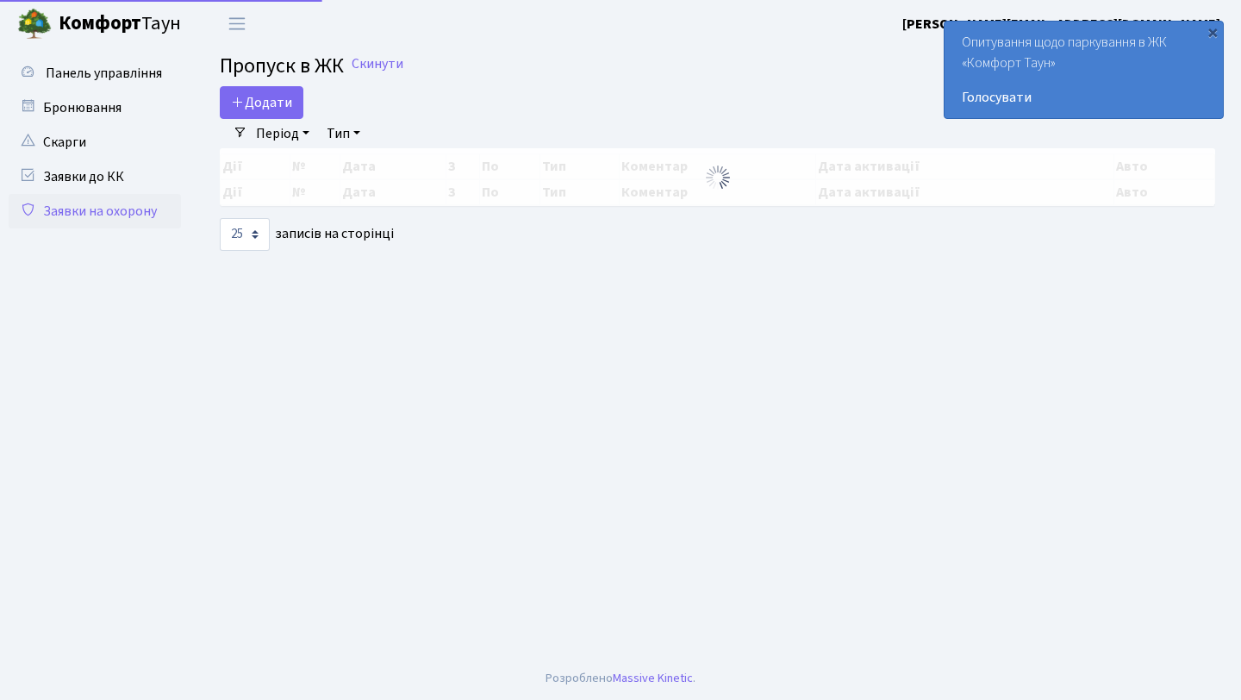
select select "25"
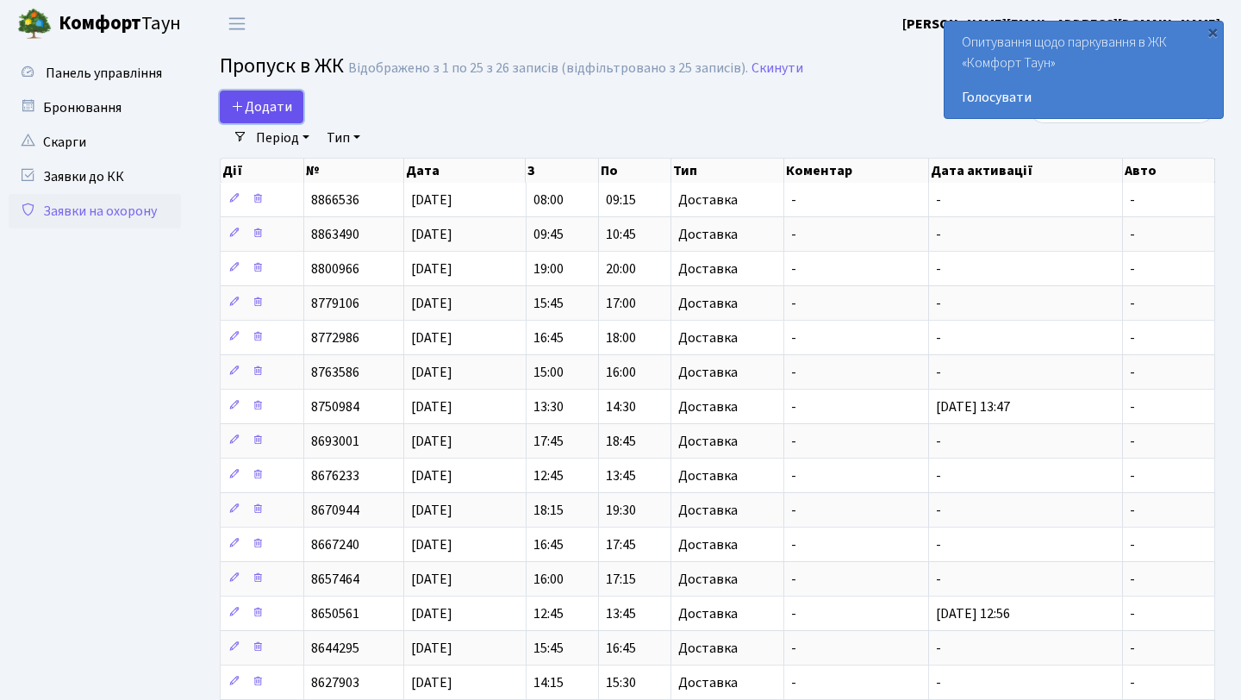
click at [270, 101] on span "Додати" at bounding box center [261, 106] width 61 height 19
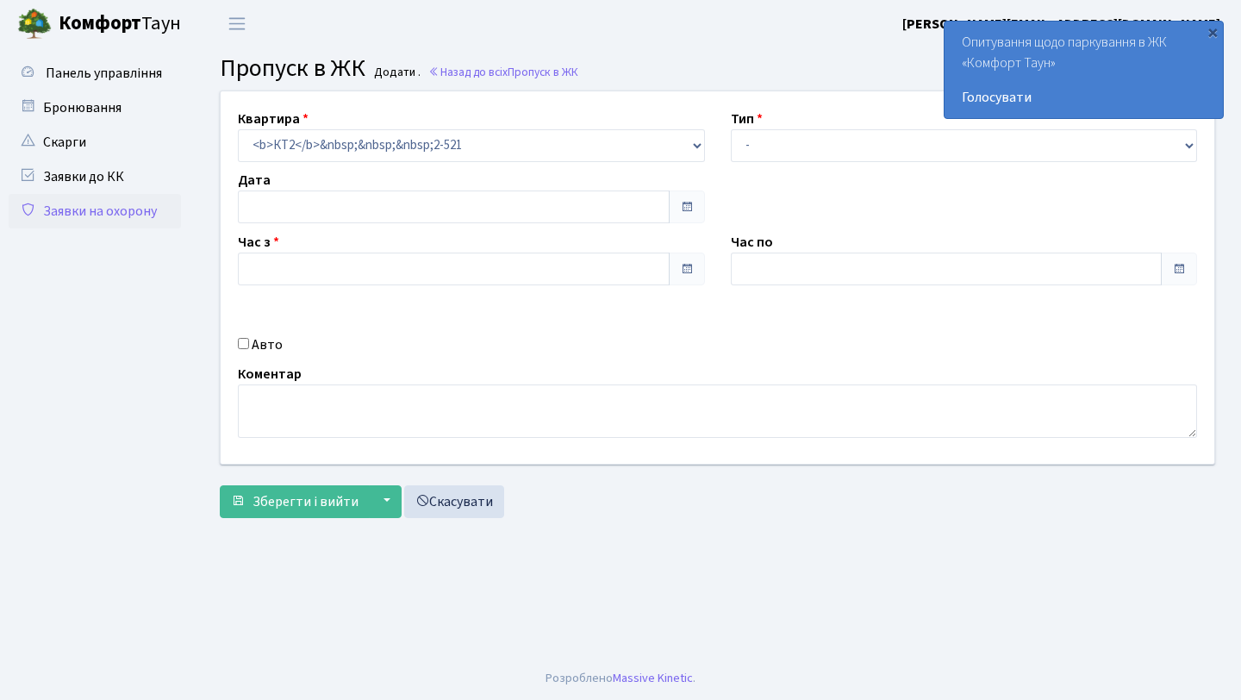
type input "[DATE]"
type input "09:30"
type input "10:30"
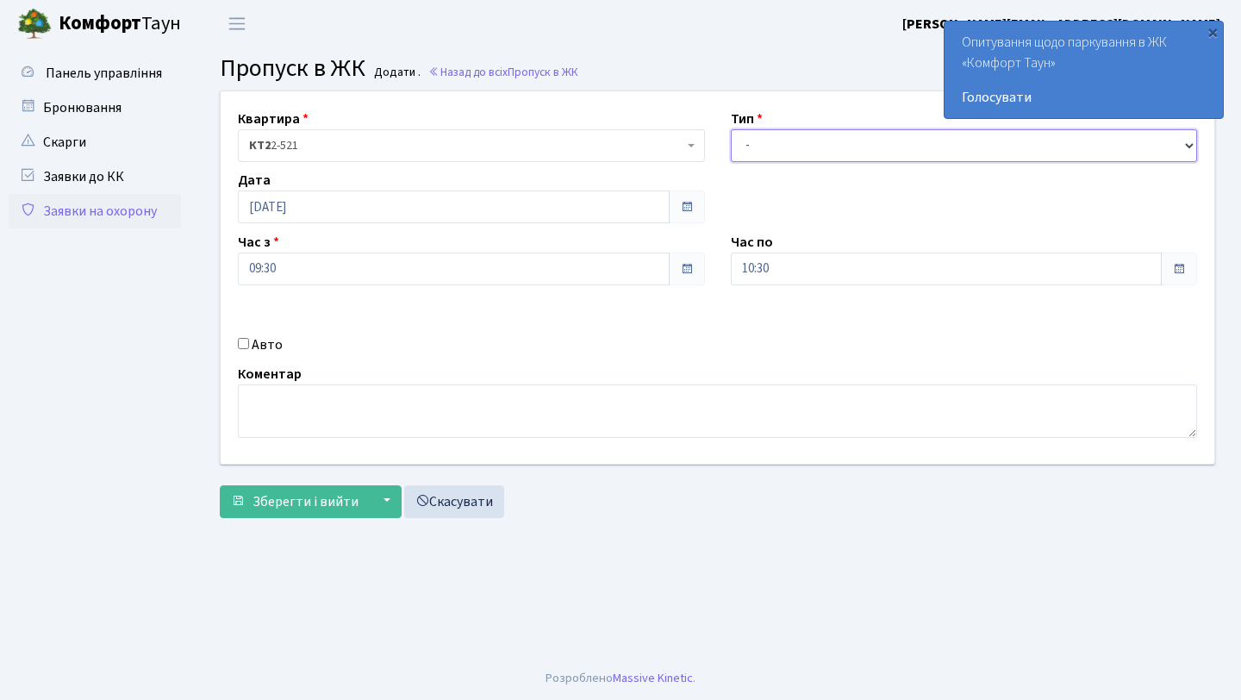
click at [800, 149] on select "- Доставка Таксі Гості Сервіс" at bounding box center [964, 145] width 467 height 33
select select "1"
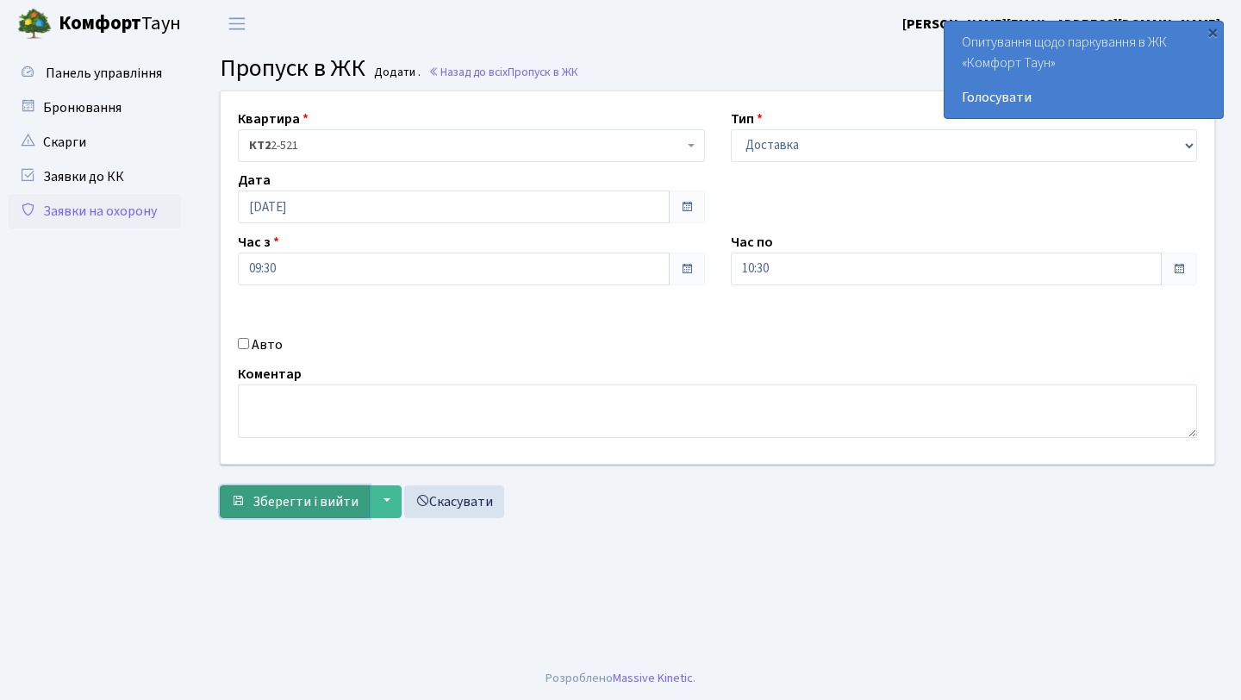
click at [299, 492] on span "Зберегти і вийти" at bounding box center [305, 501] width 106 height 19
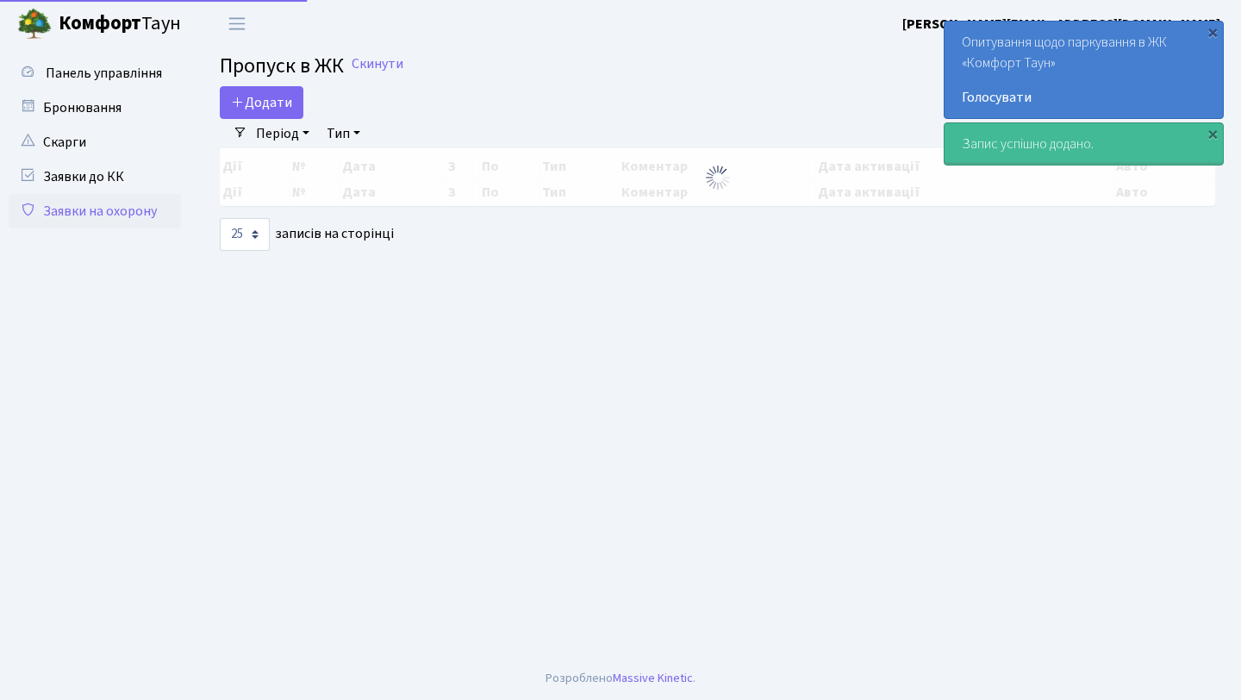
select select "25"
